Goal: Task Accomplishment & Management: Use online tool/utility

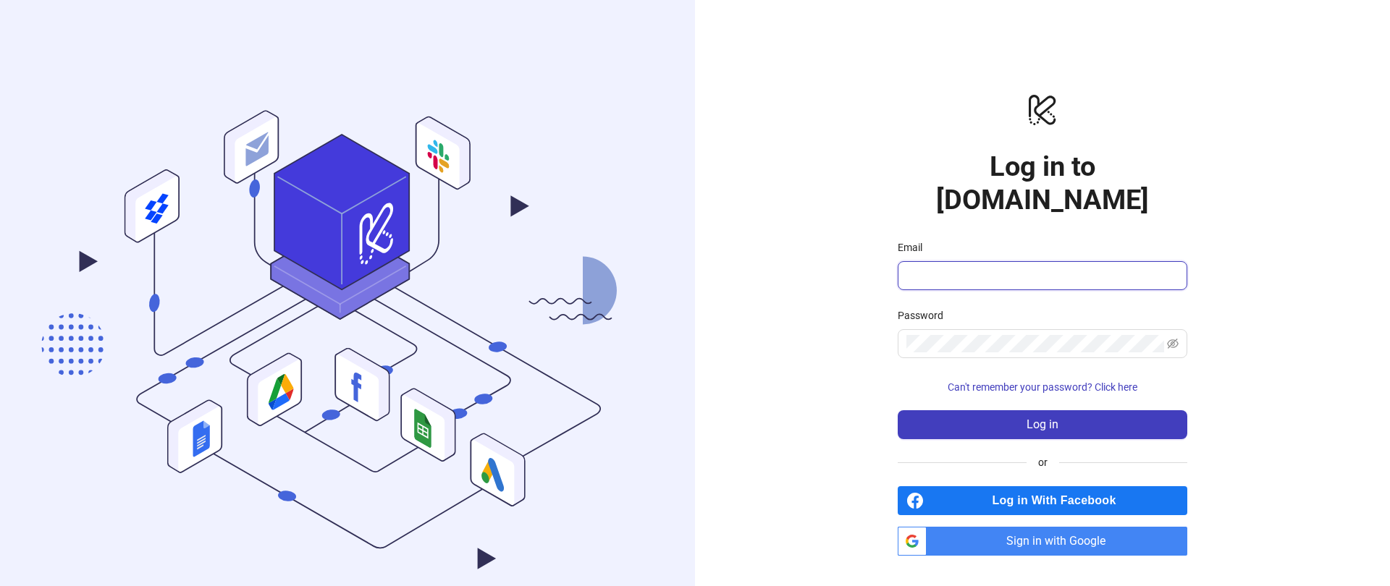
click at [917, 267] on input "Email" at bounding box center [1040, 275] width 269 height 17
type input "***"
click at [995, 527] on span "Sign in with Google" at bounding box center [1059, 541] width 255 height 29
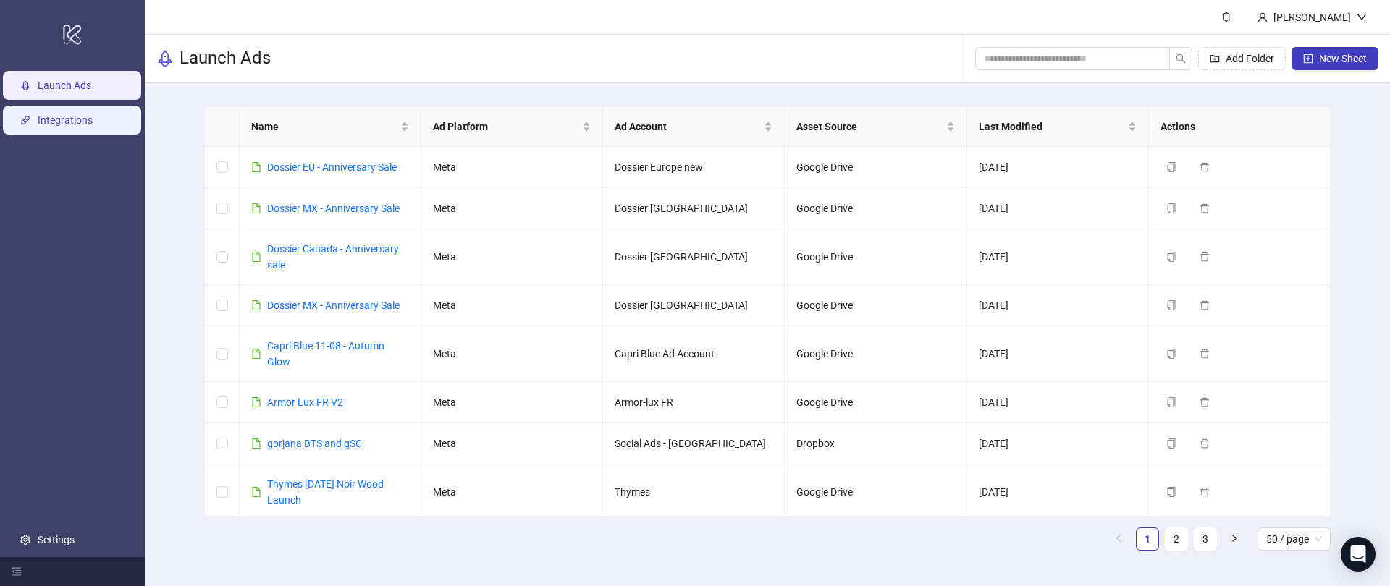
click at [58, 114] on link "Integrations" at bounding box center [65, 120] width 55 height 12
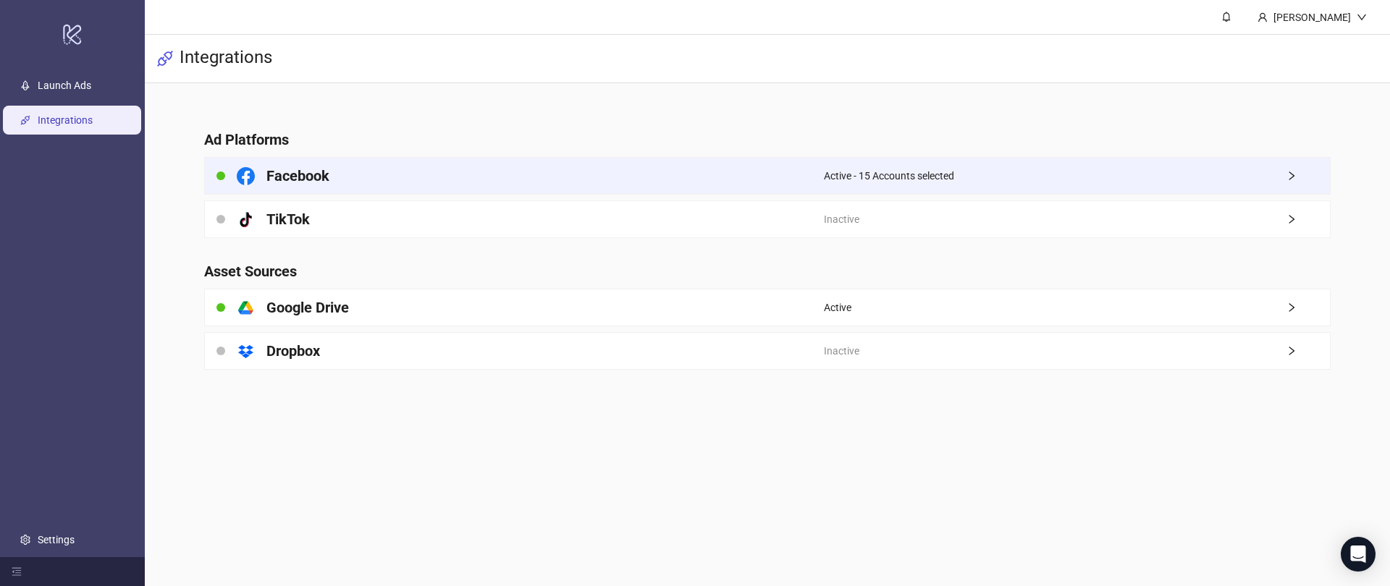
click at [280, 176] on h4 "Facebook" at bounding box center [297, 176] width 63 height 20
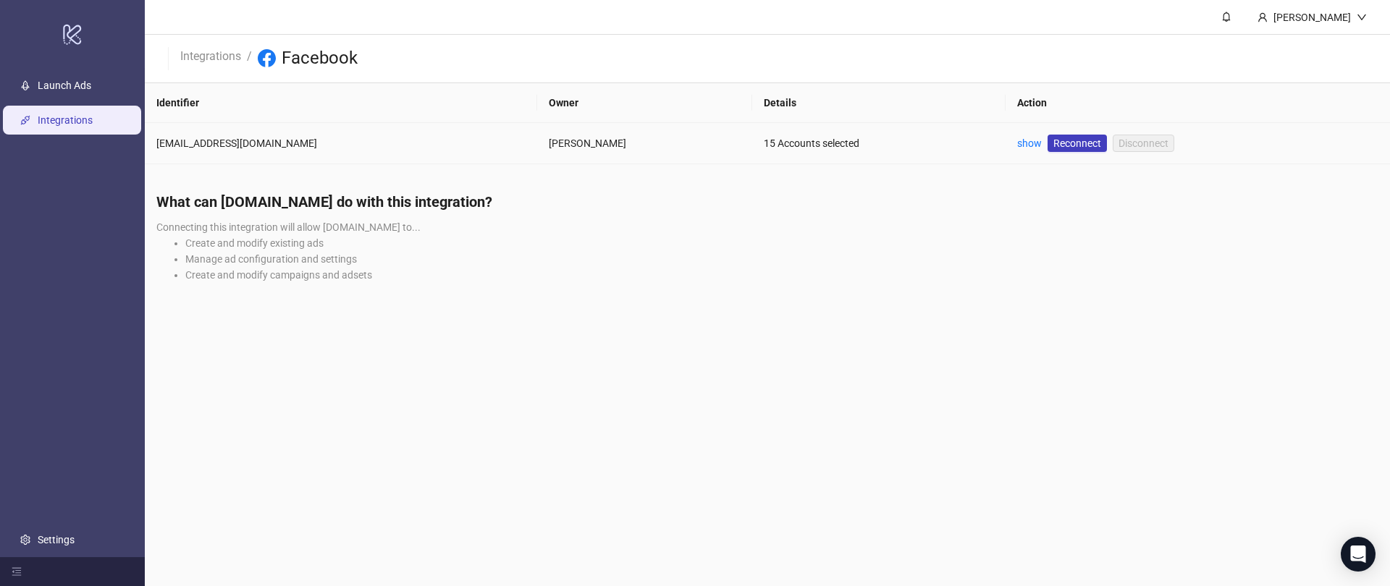
click at [1006, 144] on td "show Reconnect Disconnect" at bounding box center [1198, 143] width 384 height 41
click at [1017, 144] on link "show" at bounding box center [1029, 144] width 25 height 12
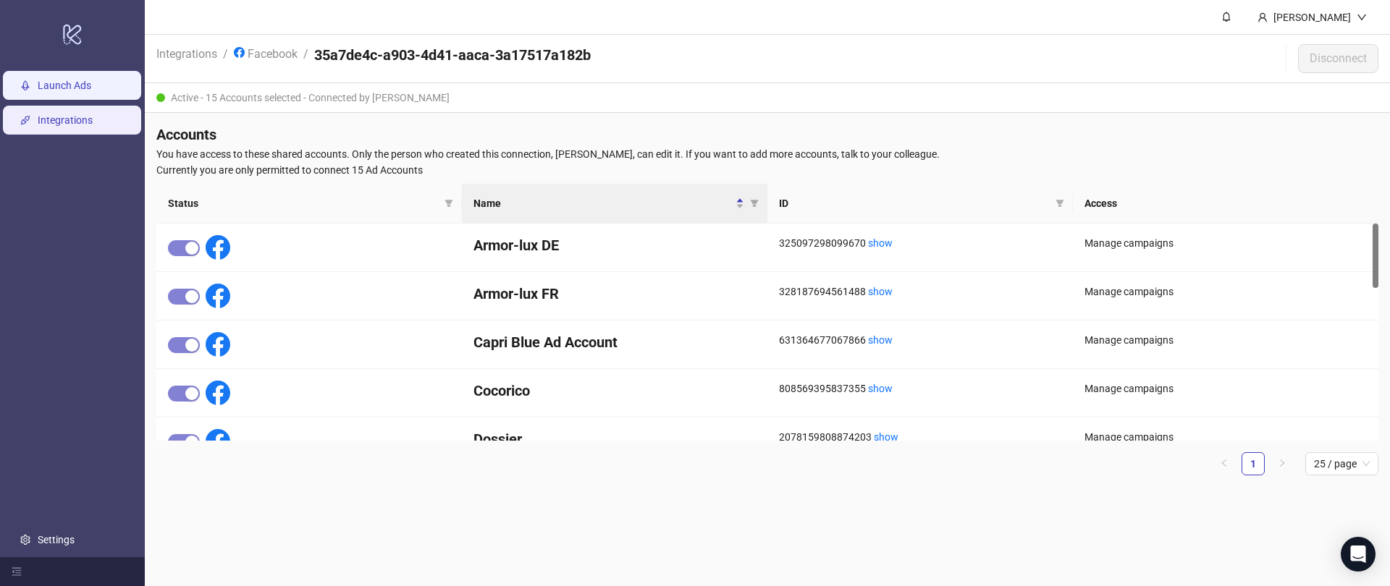
click at [40, 80] on link "Launch Ads" at bounding box center [65, 86] width 54 height 12
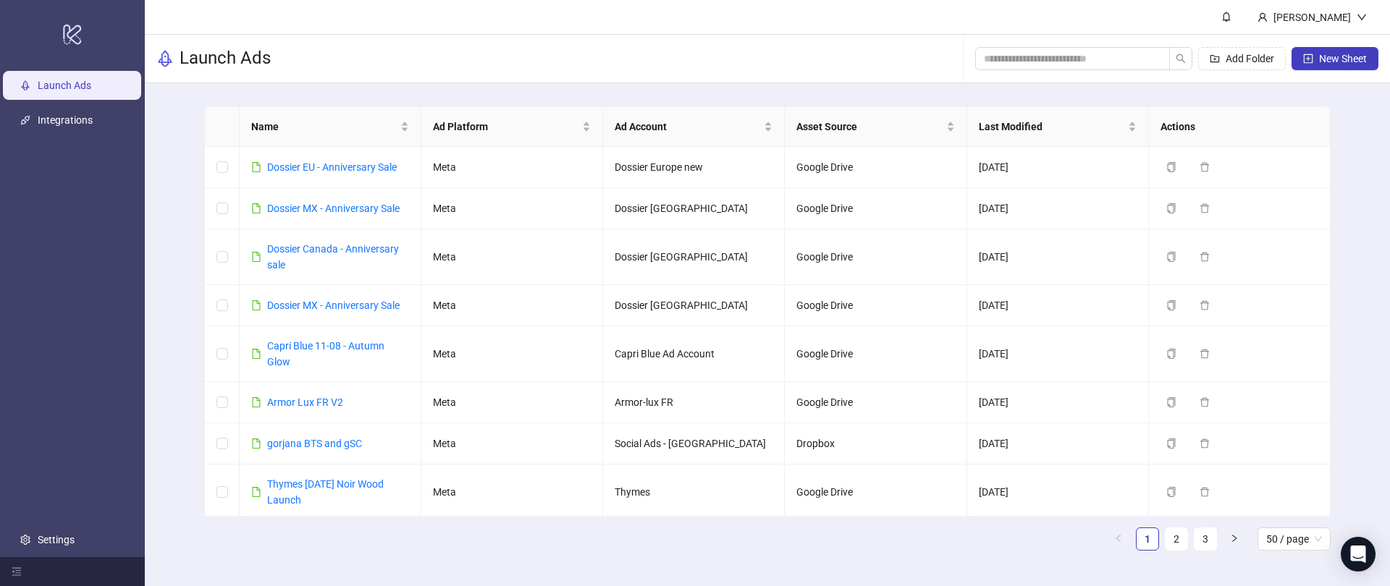
click at [539, 56] on div "Launch Ads Add Folder New Sheet" at bounding box center [767, 59] width 1245 height 49
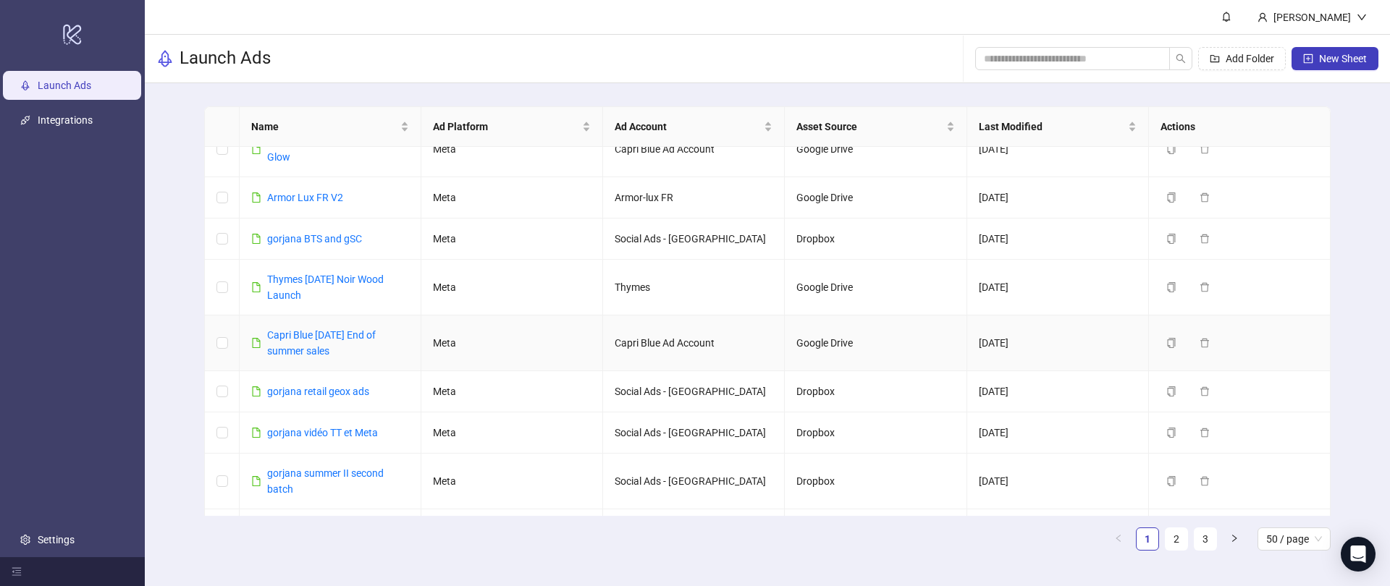
scroll to position [505, 0]
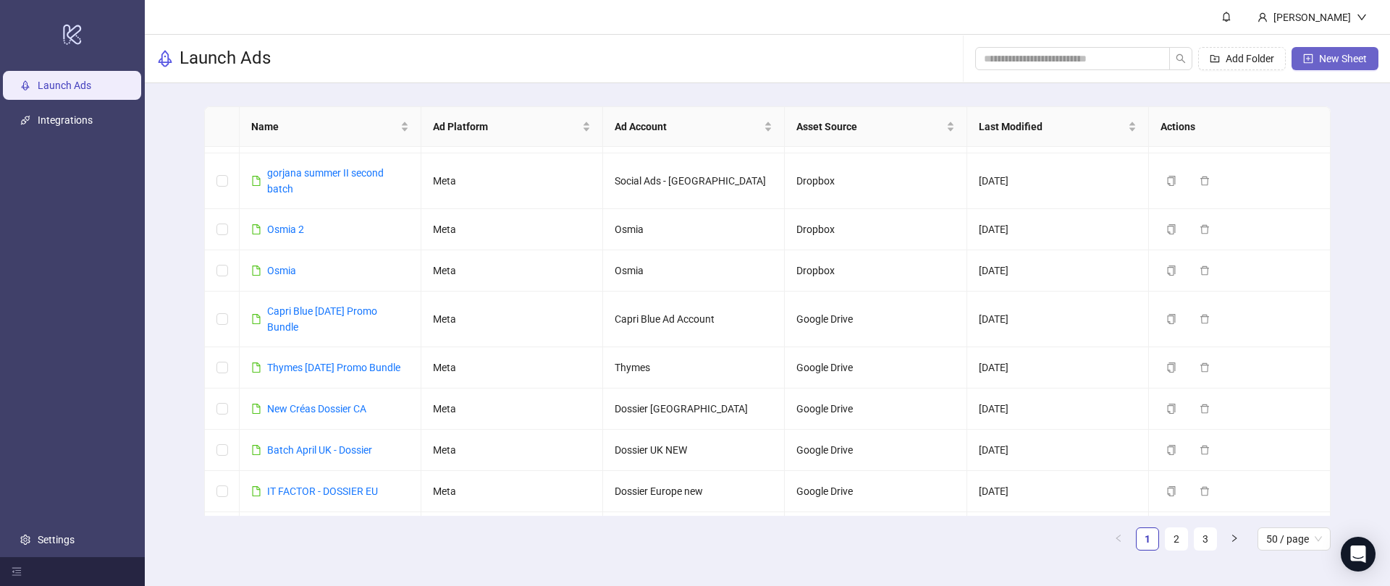
click at [1299, 61] on button "New Sheet" at bounding box center [1335, 58] width 87 height 23
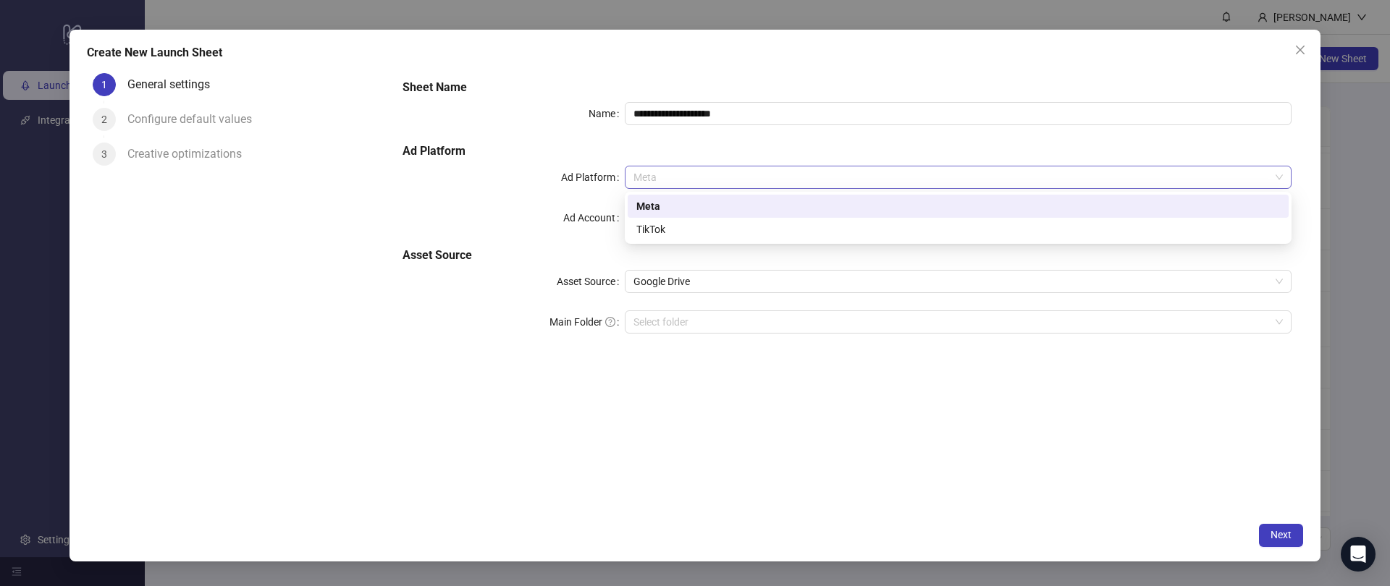
click at [668, 177] on span "Meta" at bounding box center [957, 178] width 649 height 22
click at [523, 188] on div "Ad Platform" at bounding box center [514, 177] width 222 height 23
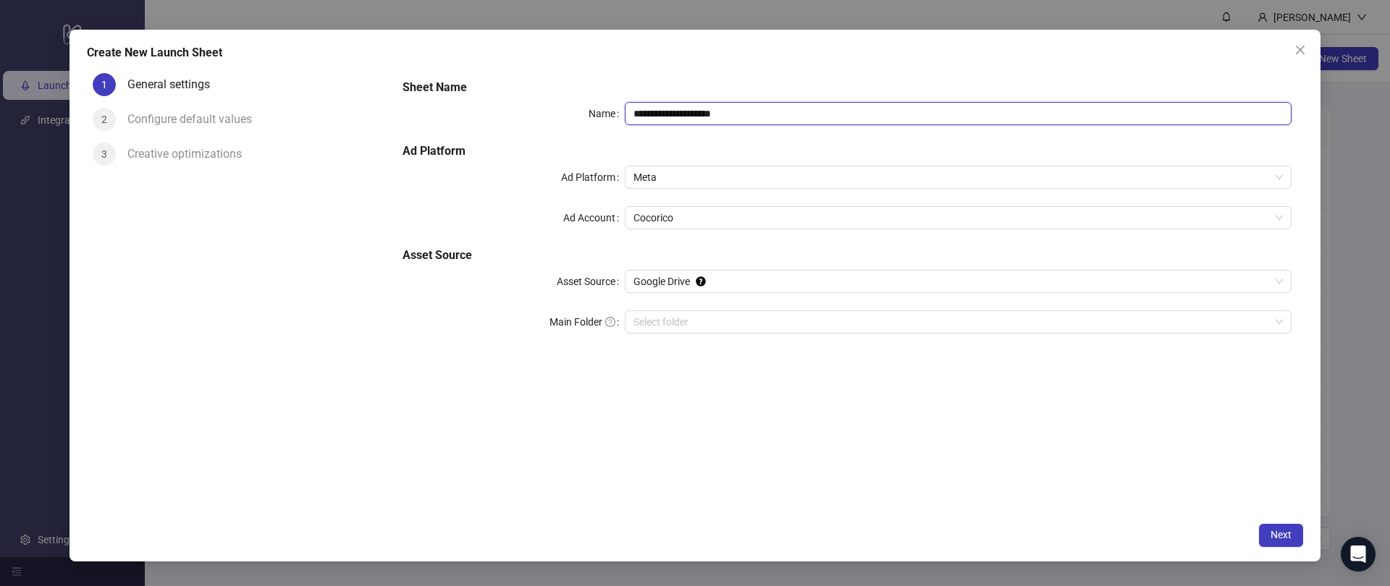
click at [650, 122] on input "**********" at bounding box center [958, 113] width 667 height 23
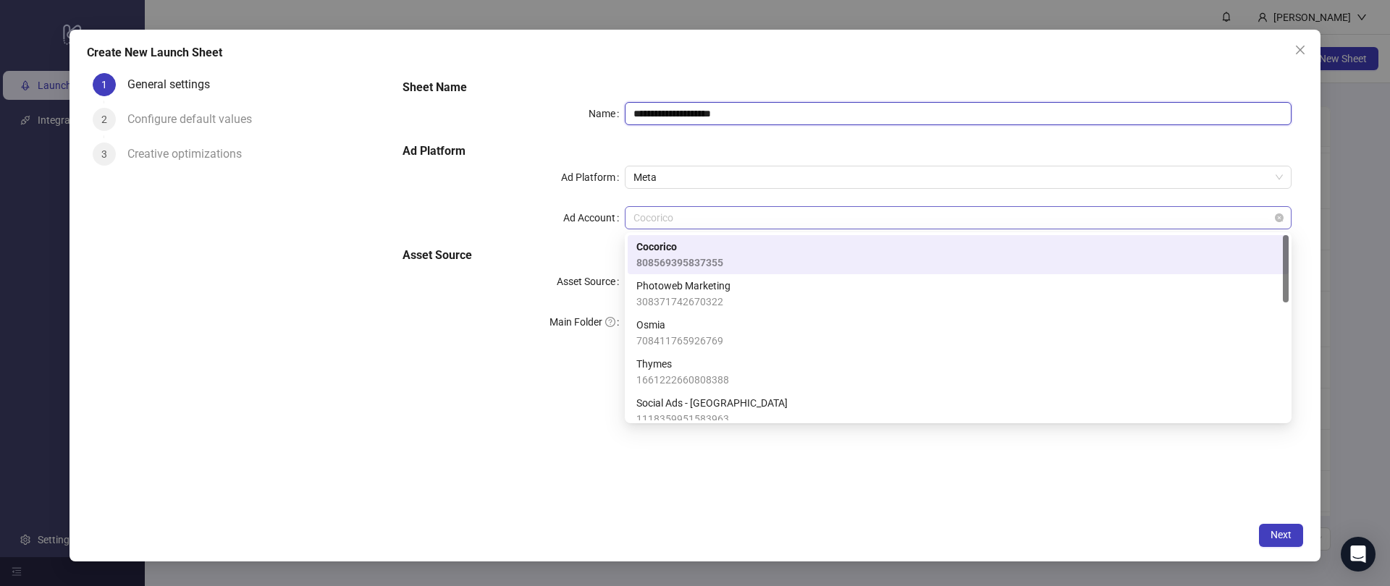
click at [664, 213] on span "Cocorico" at bounding box center [957, 218] width 649 height 22
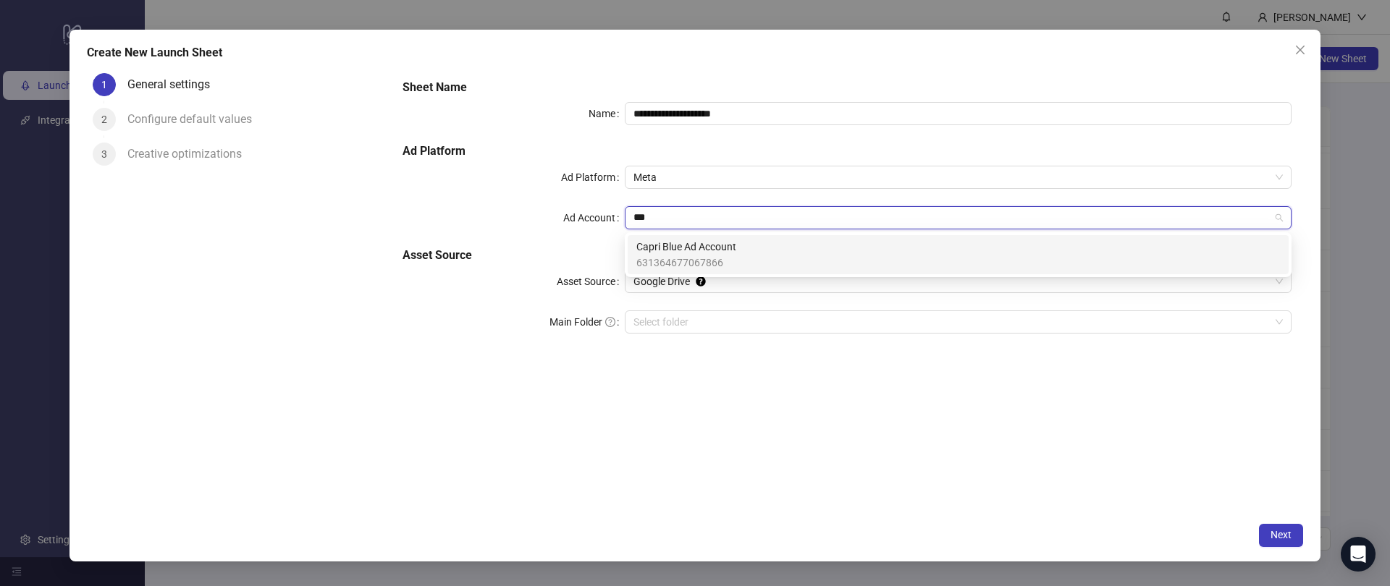
scroll to position [0, 0]
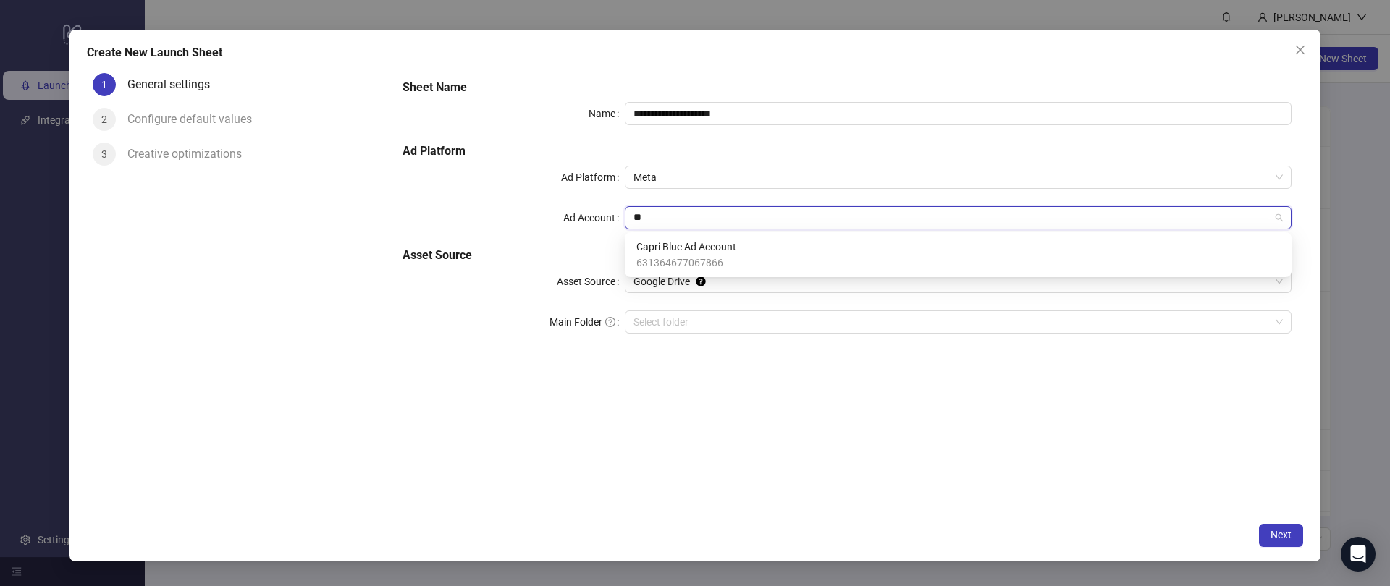
type input "*"
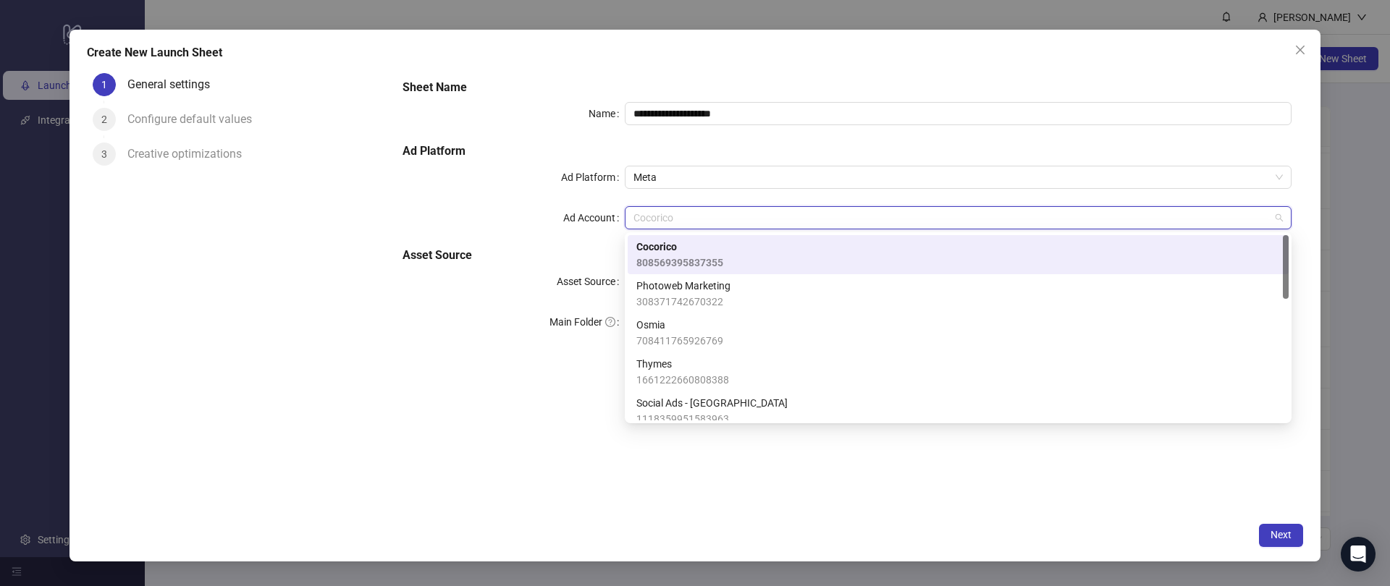
click at [465, 270] on div "Asset Source" at bounding box center [514, 281] width 222 height 23
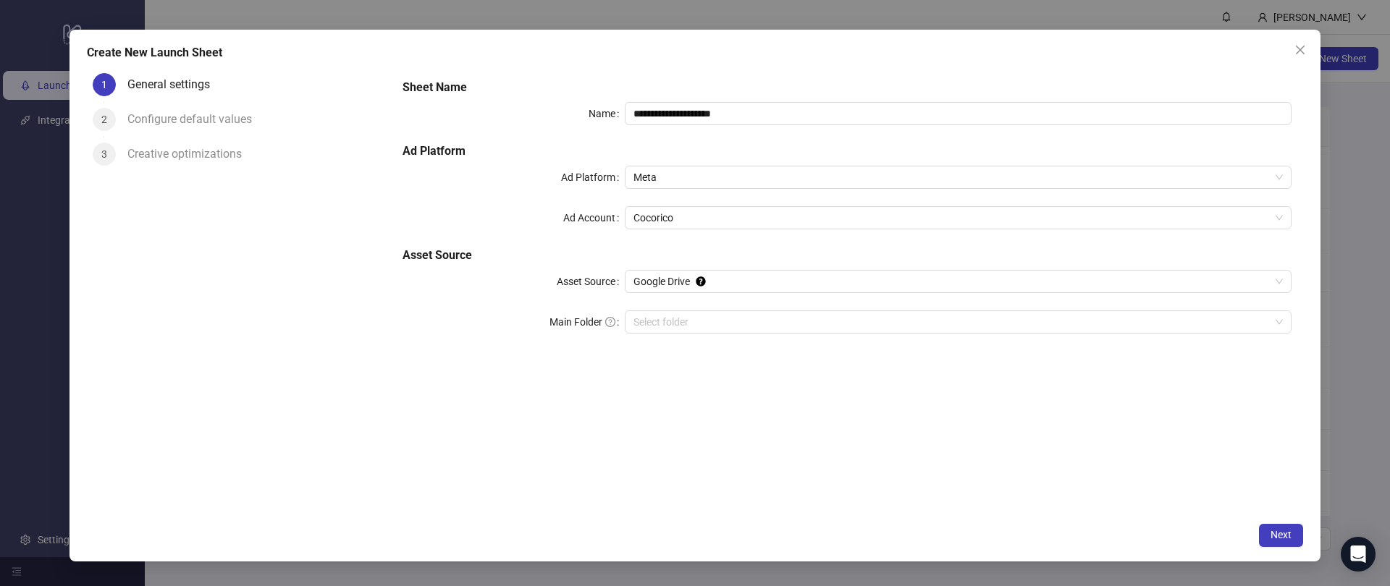
click at [125, 154] on div "3 Creative optimizations" at bounding box center [239, 160] width 292 height 35
click at [157, 124] on div "Configure default values" at bounding box center [195, 119] width 136 height 23
click at [44, 161] on div "**********" at bounding box center [695, 293] width 1390 height 586
click at [1305, 46] on icon "close" at bounding box center [1300, 50] width 12 height 12
